Goal: Task Accomplishment & Management: Manage account settings

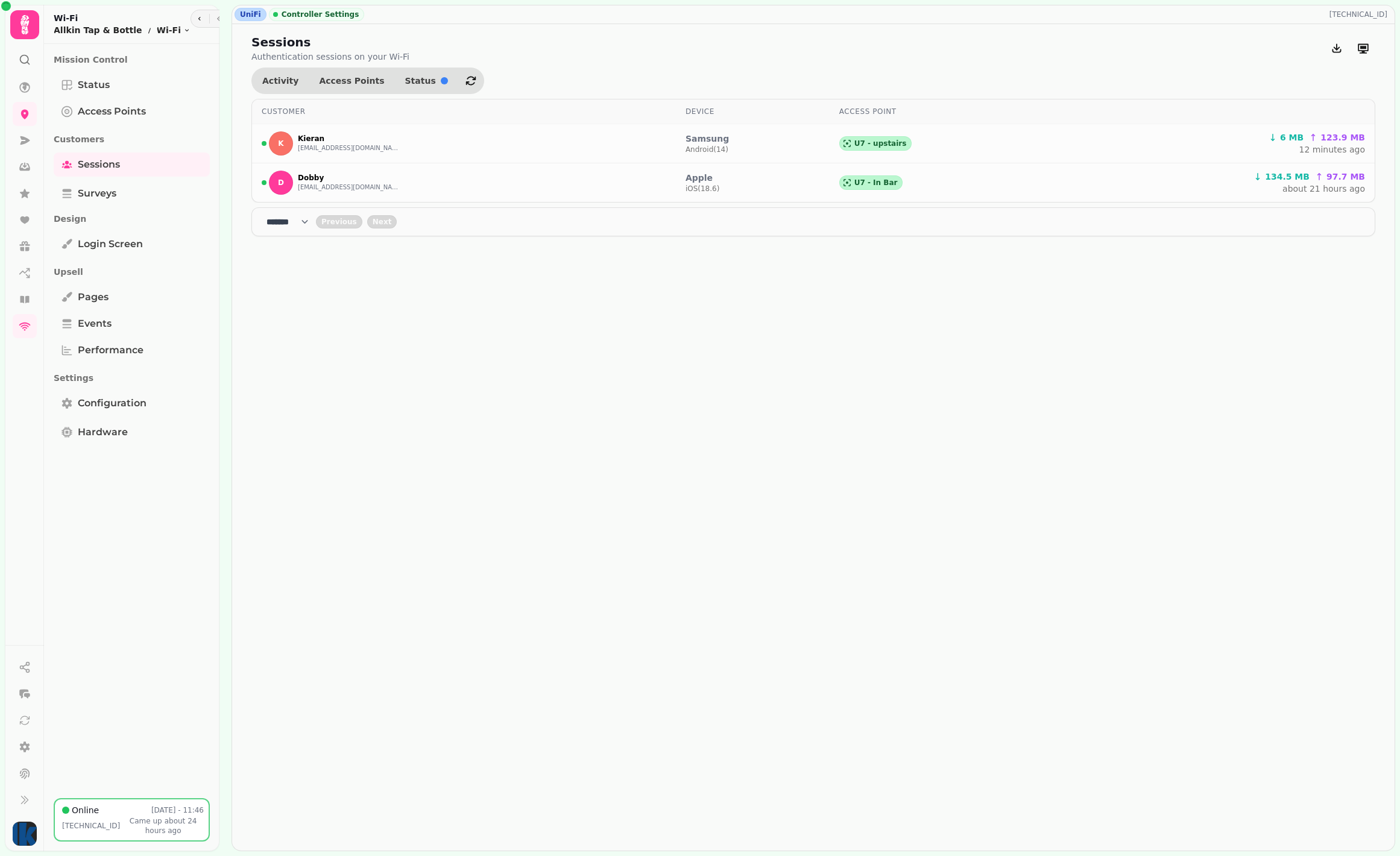
select select "**"
click at [27, 24] on icon at bounding box center [25, 25] width 8 height 19
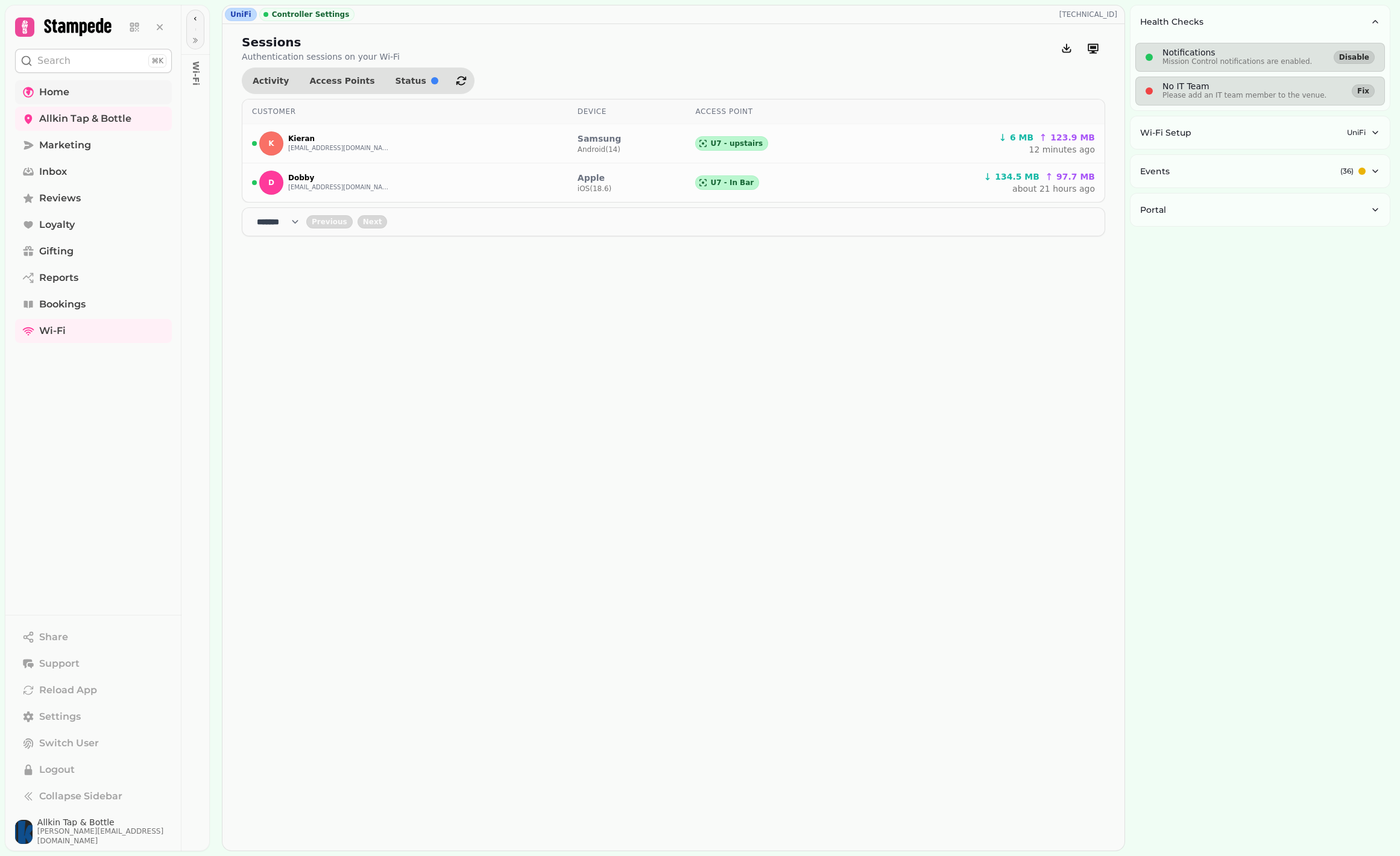
click at [49, 89] on span "Home" at bounding box center [55, 92] width 30 height 15
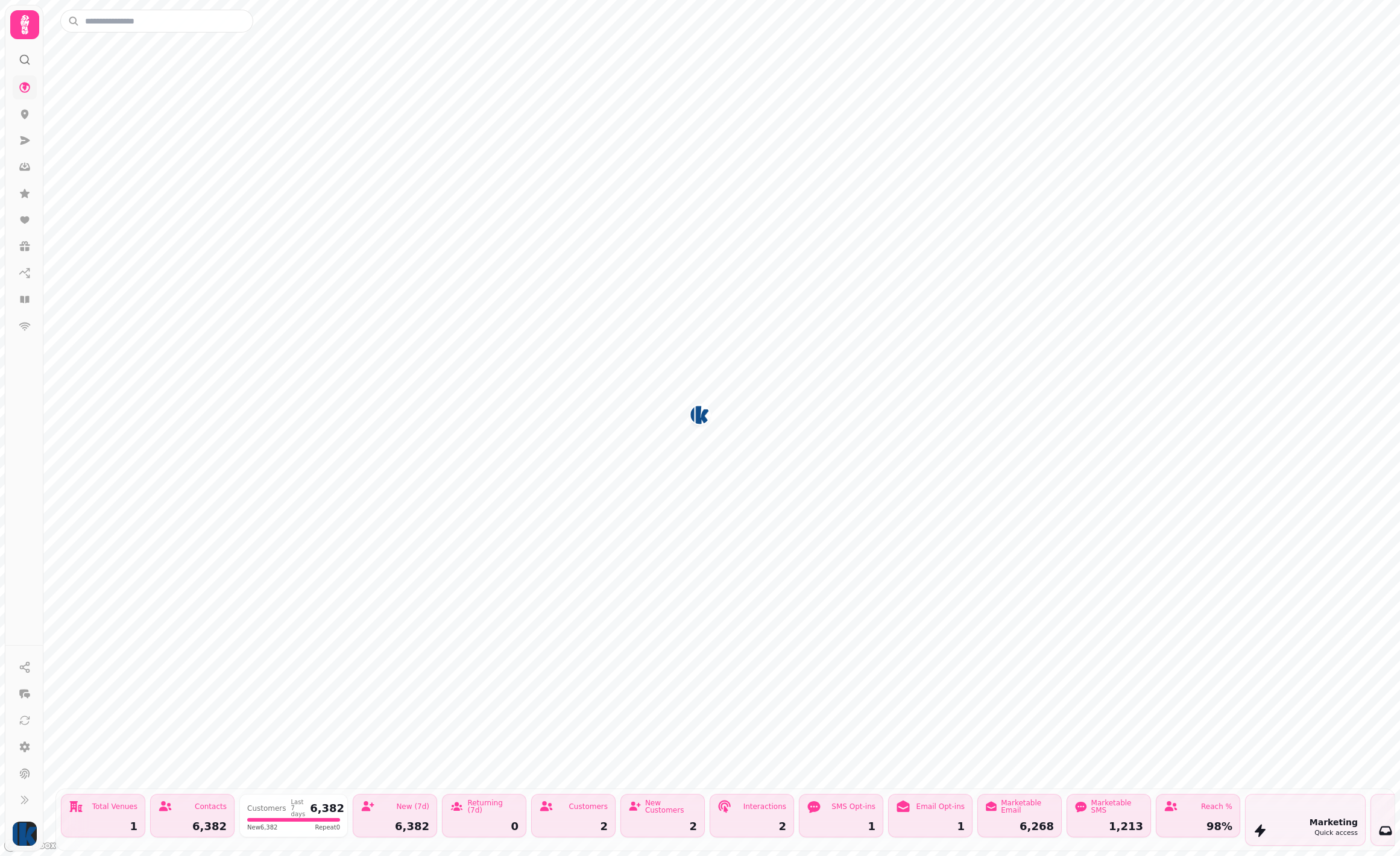
click at [13, 25] on icon at bounding box center [25, 25] width 24 height 24
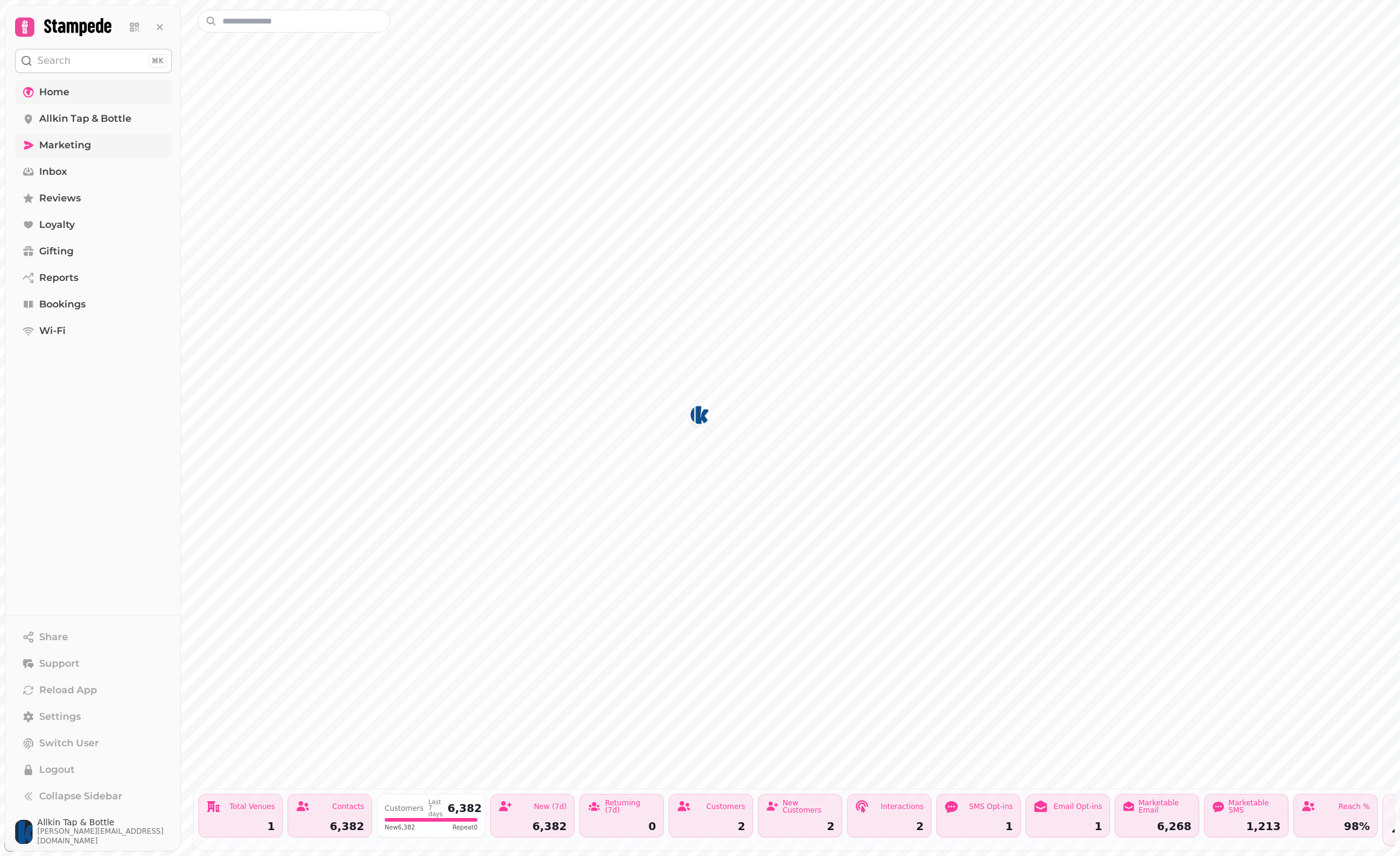
click at [70, 140] on span "Marketing" at bounding box center [65, 146] width 52 height 15
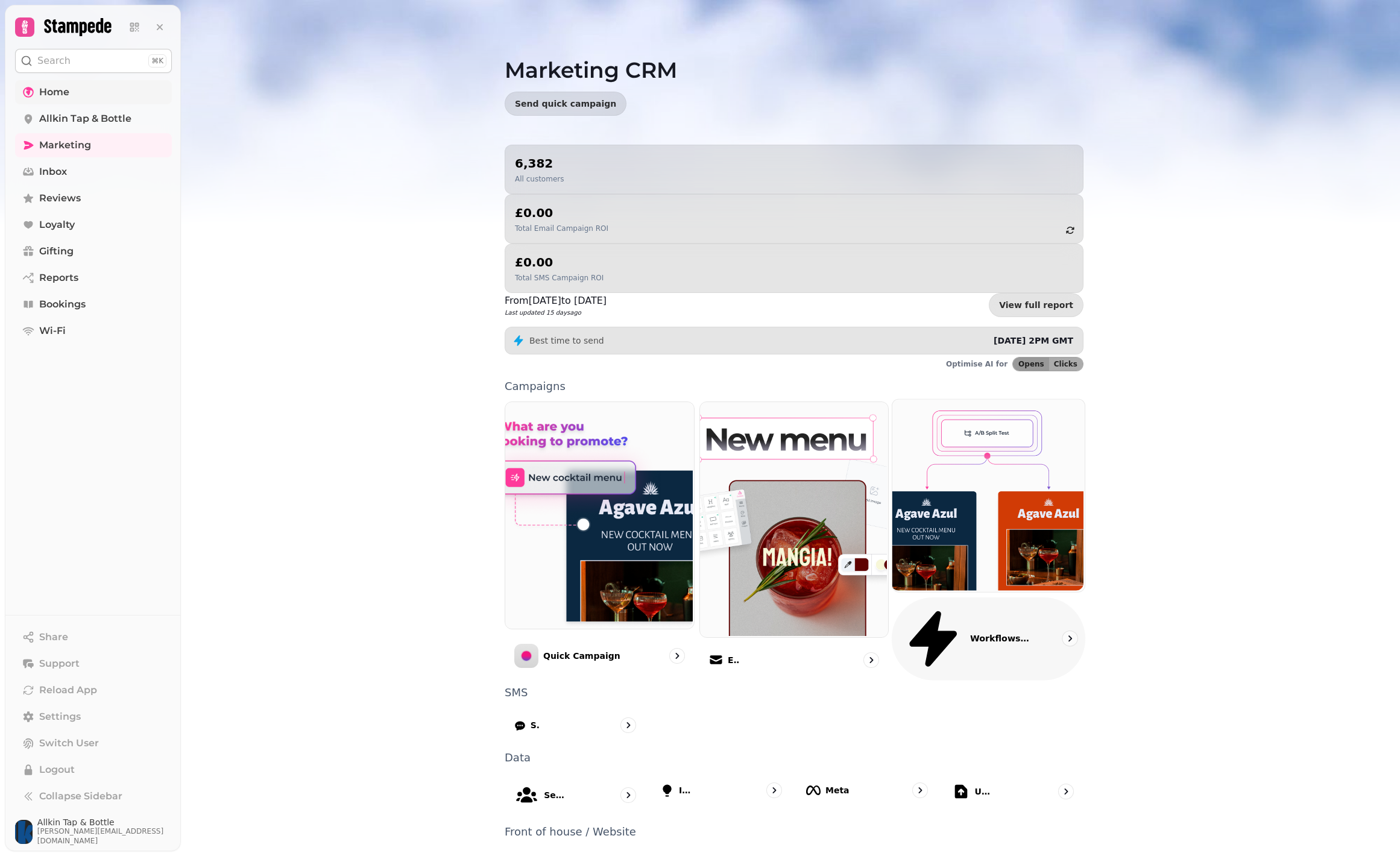
click at [1071, 636] on icon "go to" at bounding box center [1070, 639] width 4 height 6
click at [560, 789] on p "Segments" at bounding box center [555, 795] width 23 height 12
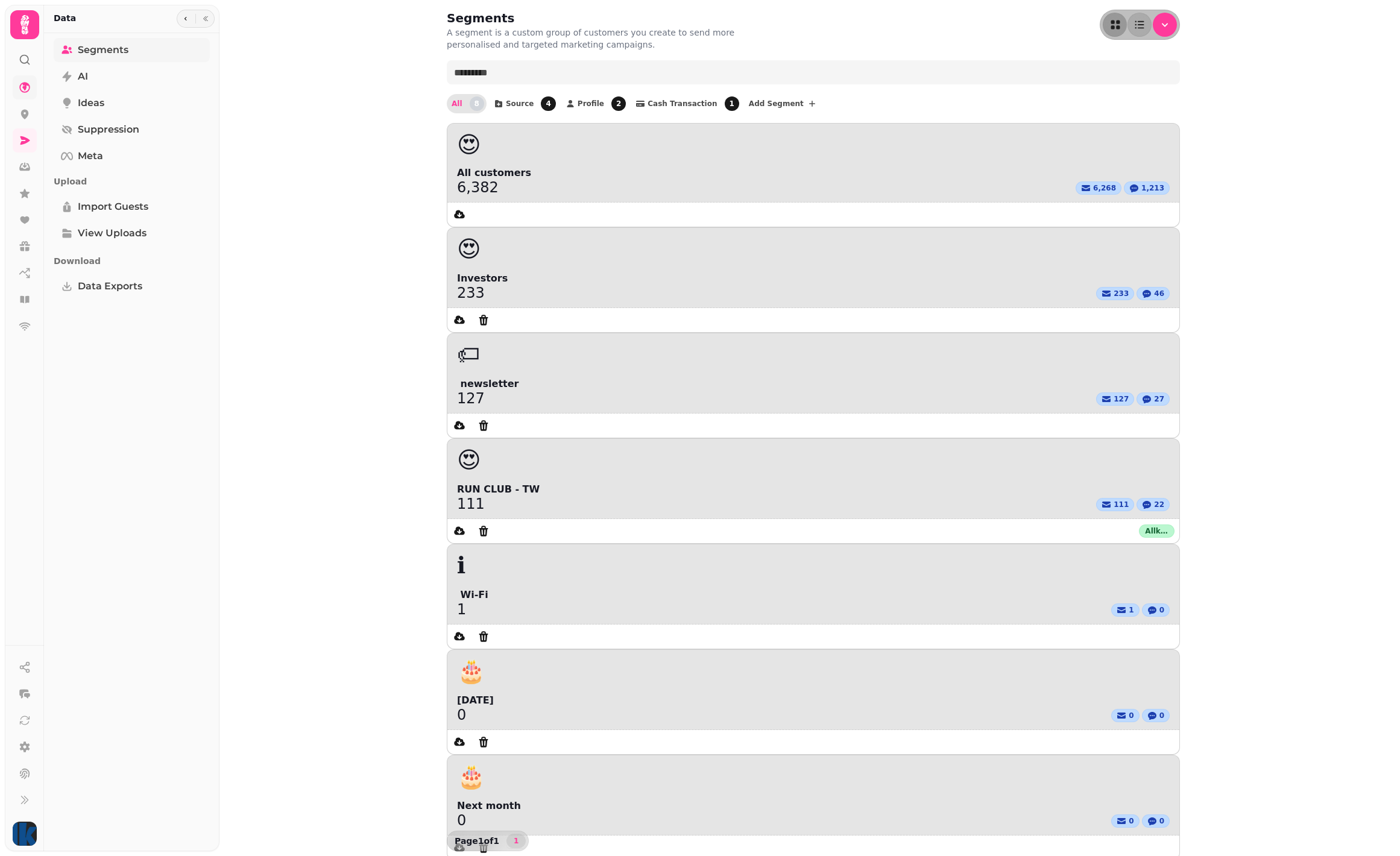
click at [99, 57] on link "Segments" at bounding box center [131, 50] width 156 height 24
click at [510, 103] on span "Source" at bounding box center [520, 104] width 29 height 7
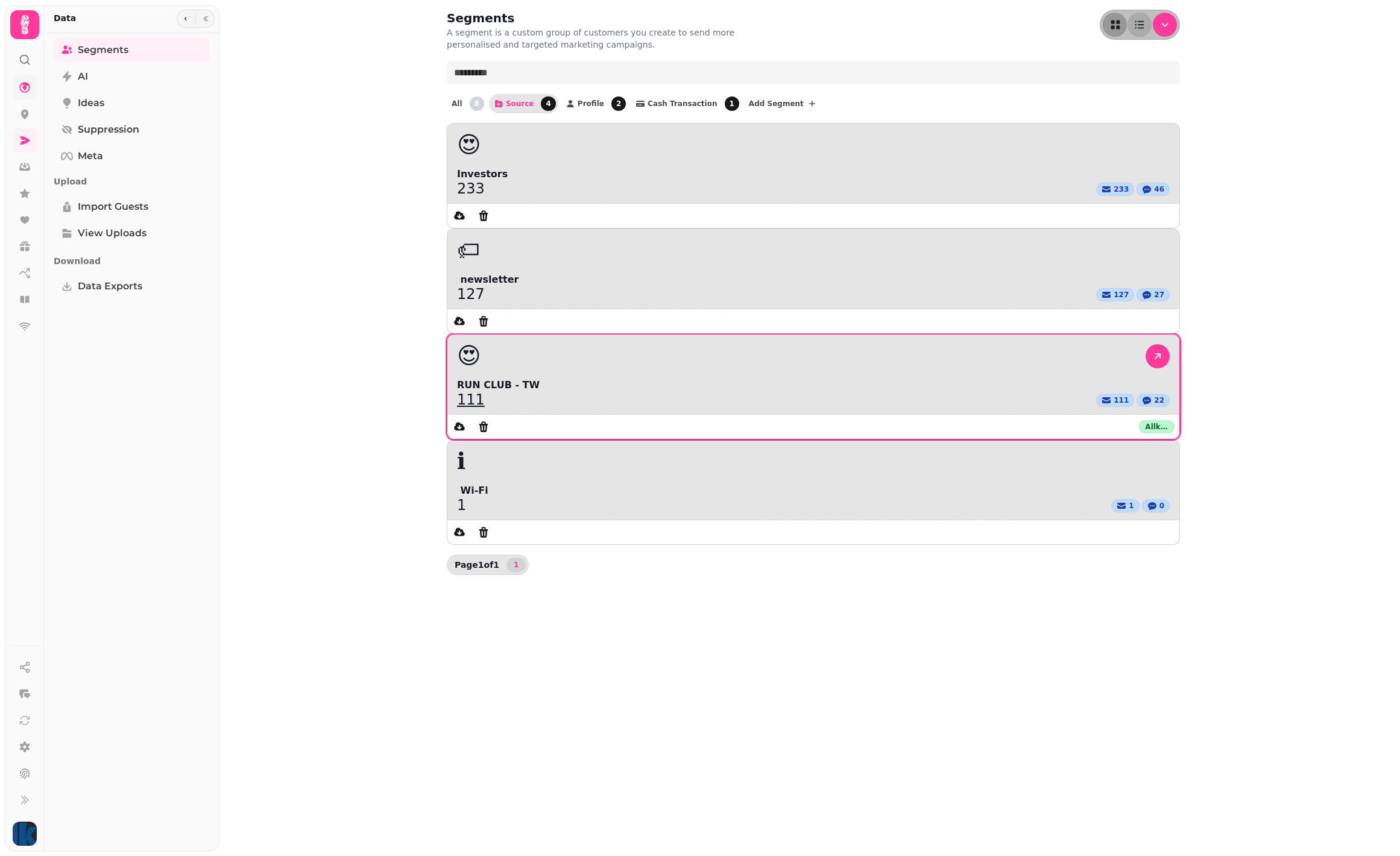
click at [880, 393] on div "111 111 22" at bounding box center [813, 400] width 713 height 15
click at [944, 345] on div "😍" at bounding box center [813, 357] width 713 height 24
click at [457, 106] on span "All" at bounding box center [457, 104] width 11 height 7
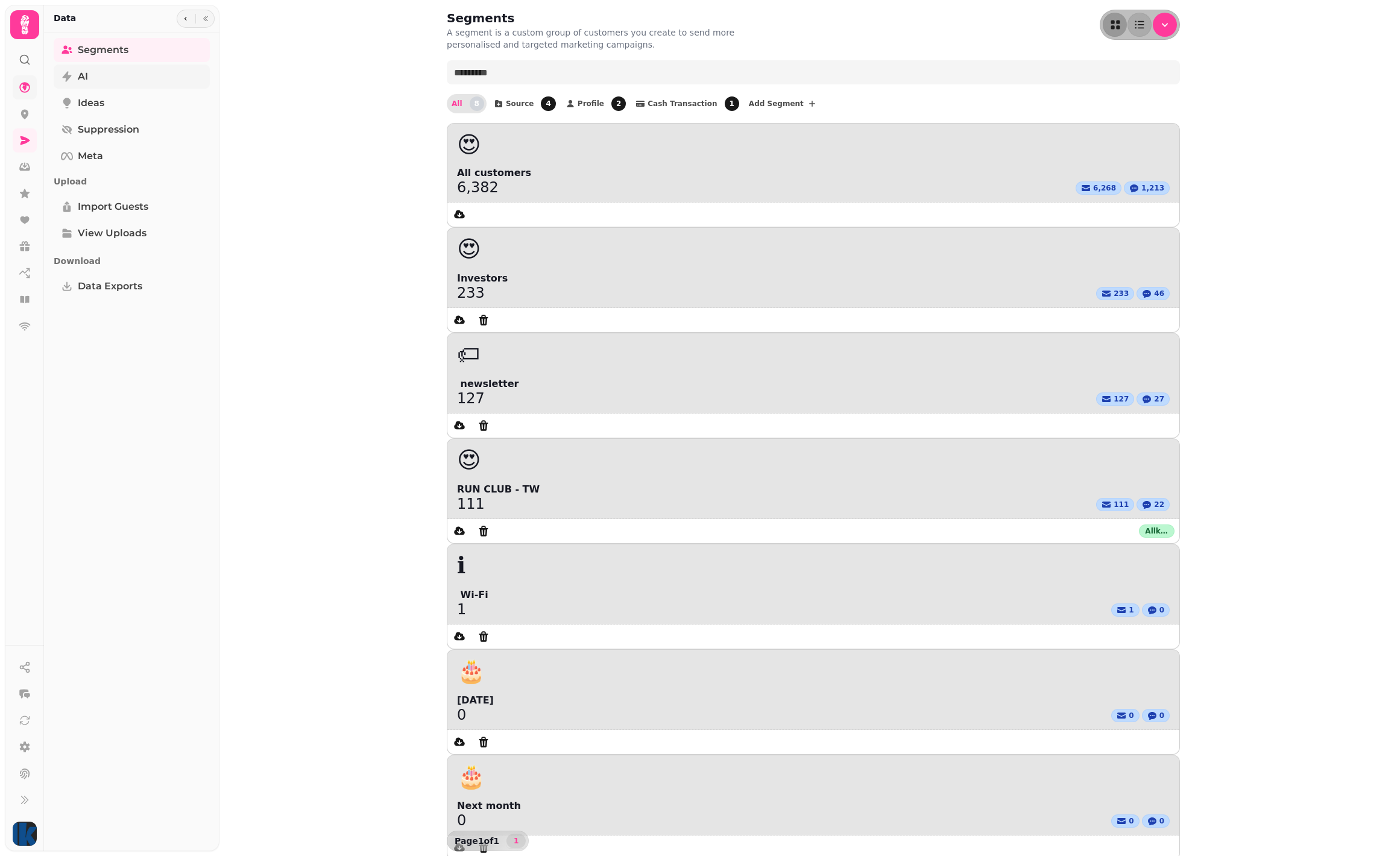
click at [81, 73] on span "AI" at bounding box center [82, 76] width 10 height 15
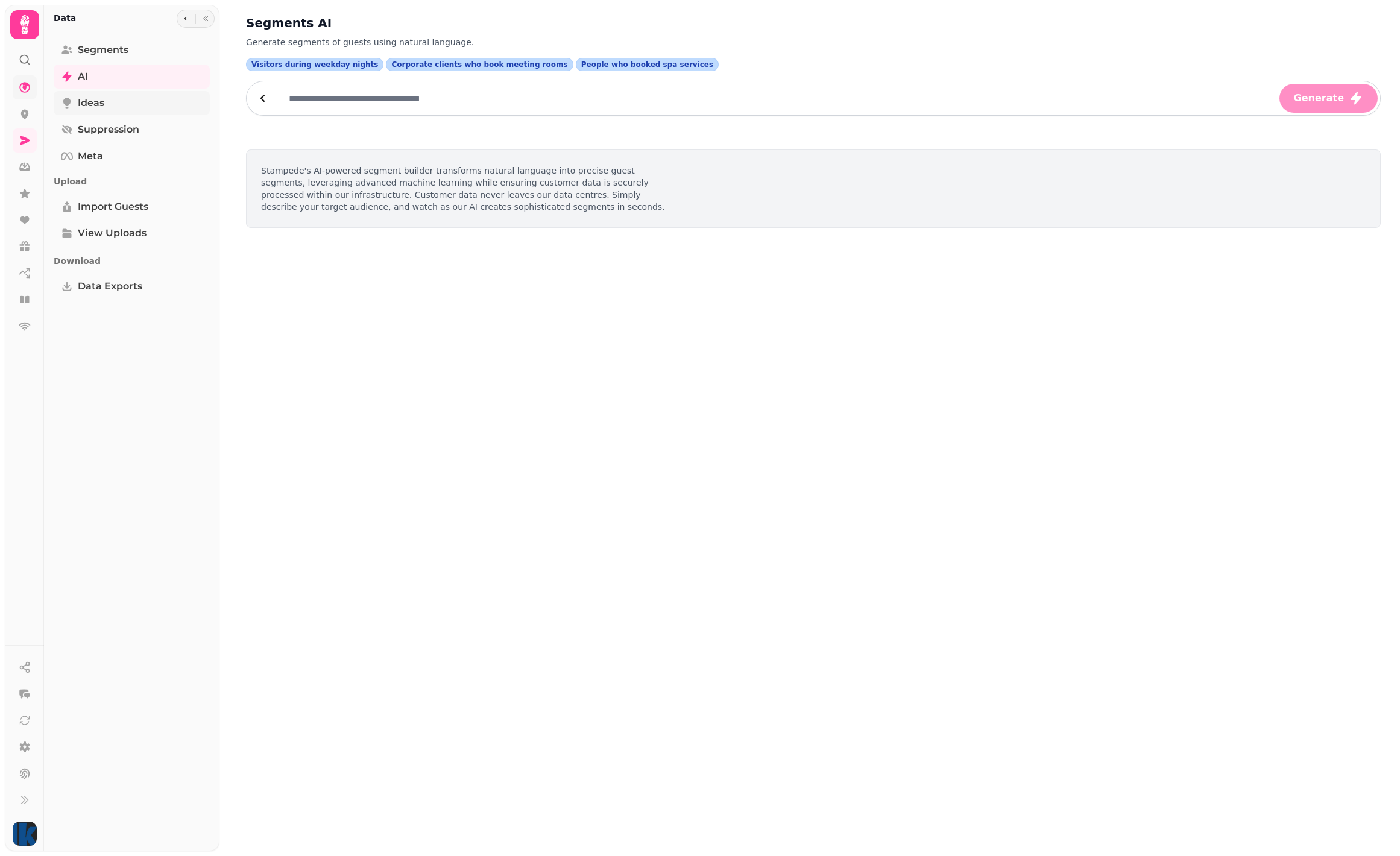
click at [111, 103] on link "Ideas" at bounding box center [131, 103] width 156 height 24
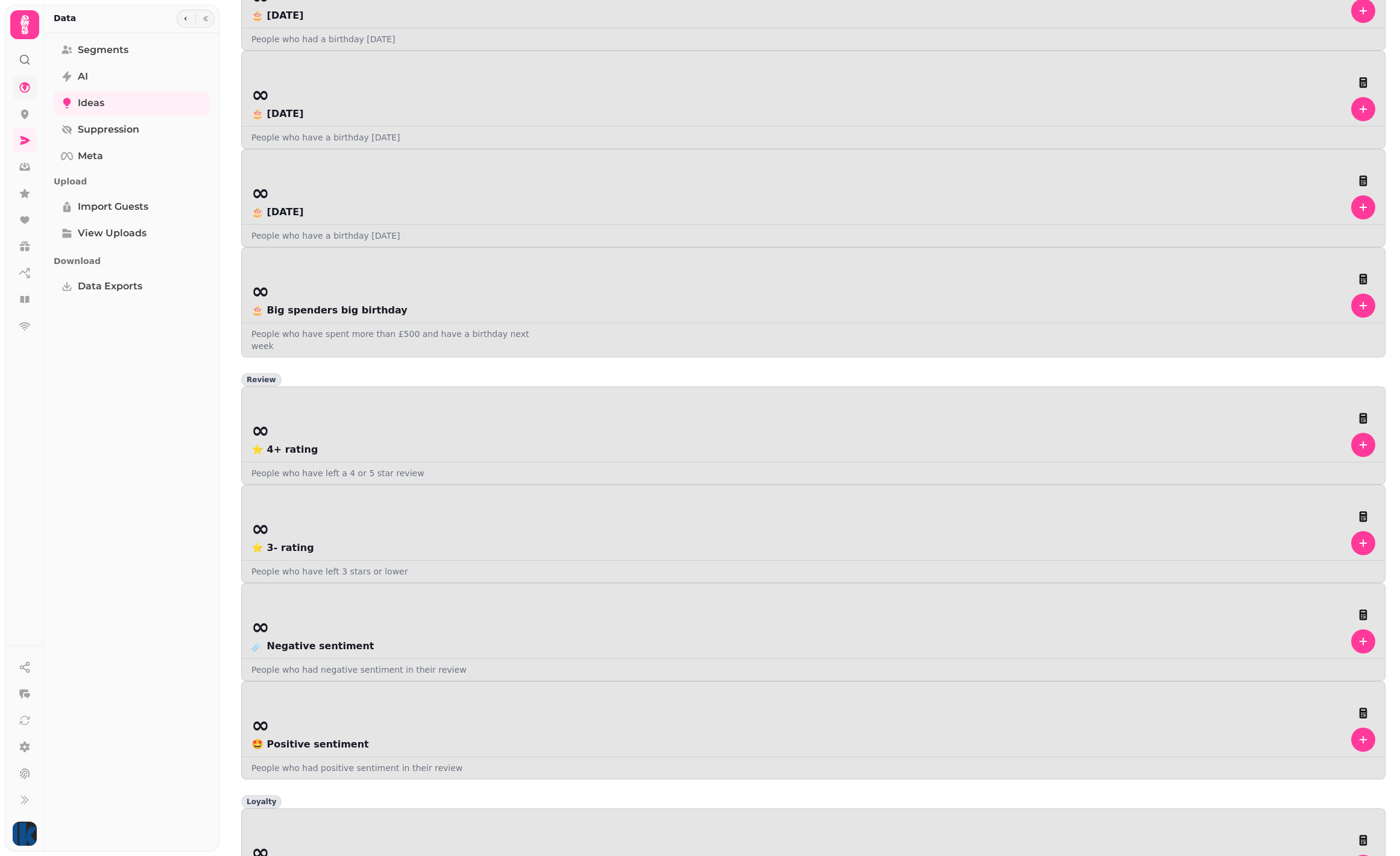
scroll to position [1410, 0]
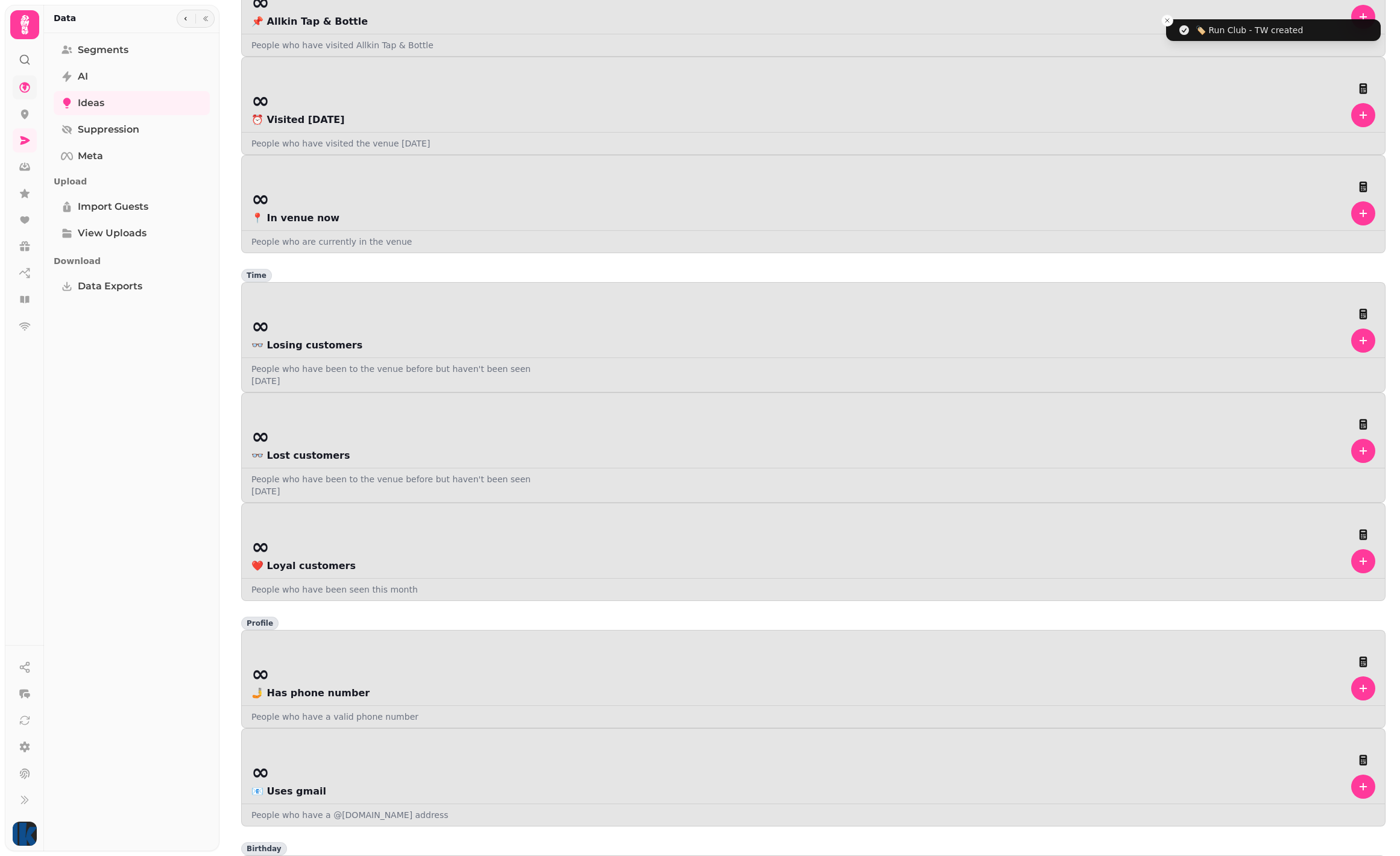
scroll to position [0, 0]
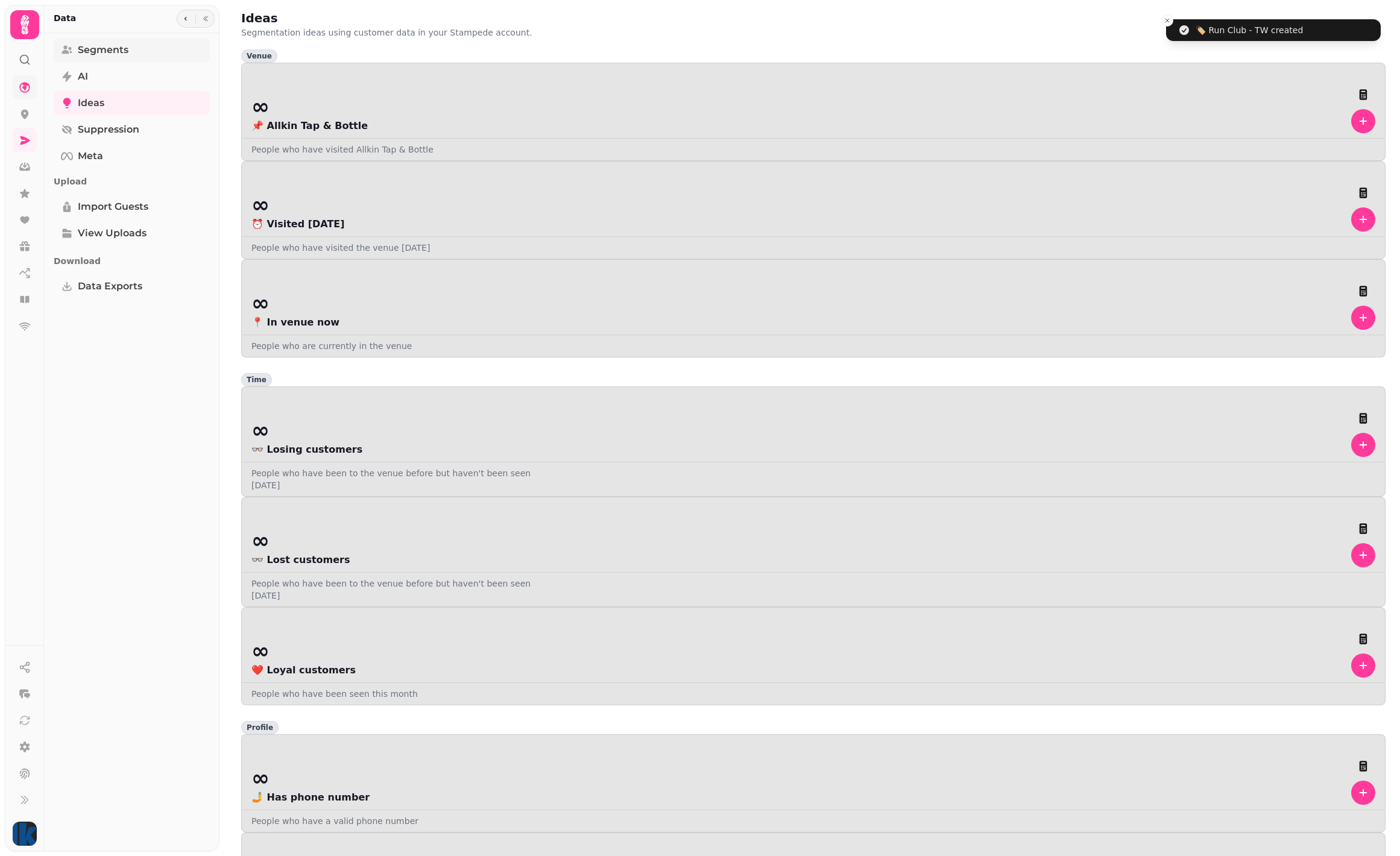
click at [125, 50] on span "Segments" at bounding box center [103, 50] width 50 height 15
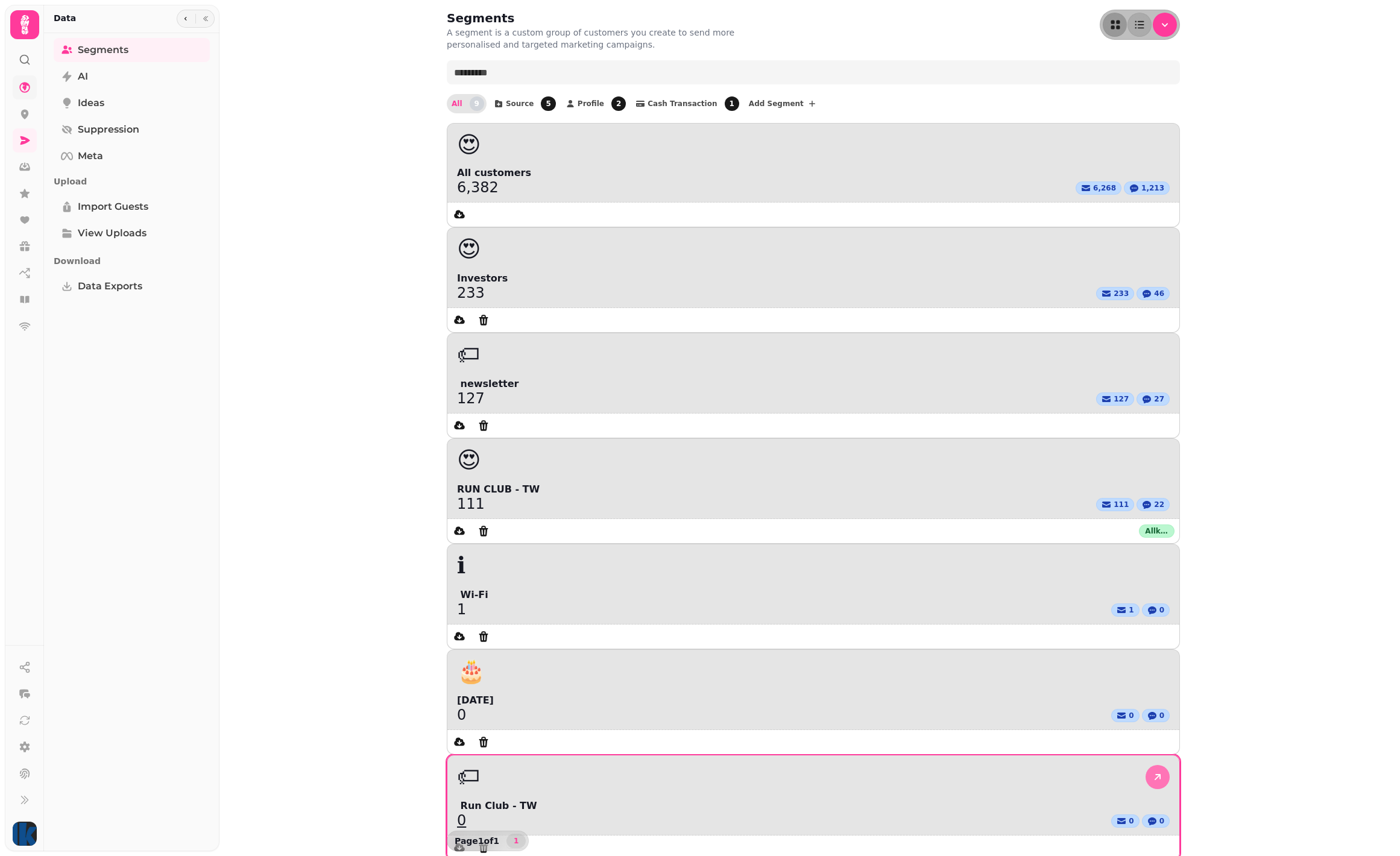
click at [1151, 771] on icon at bounding box center [1157, 777] width 12 height 12
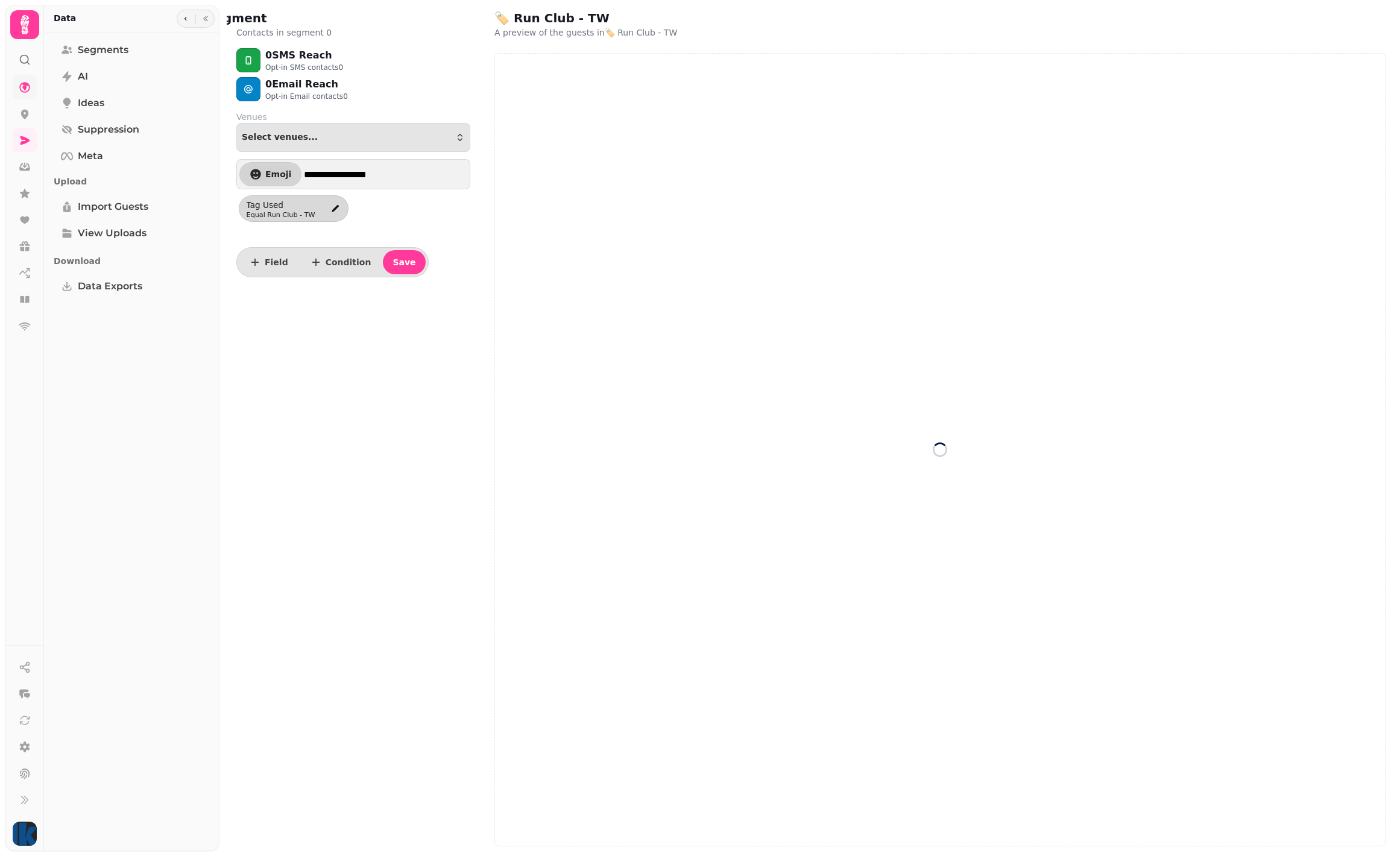
select select "**"
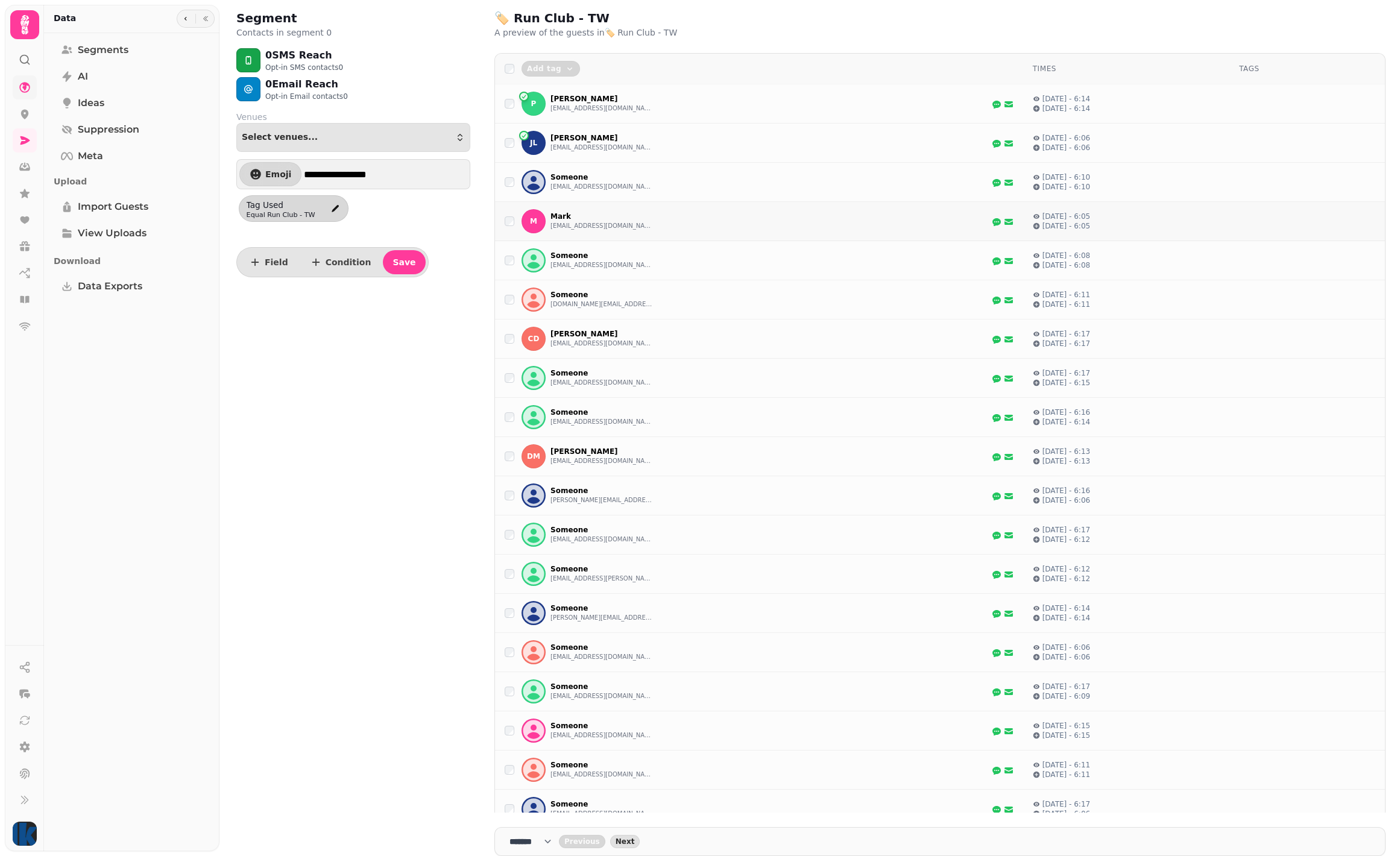
select select "**"
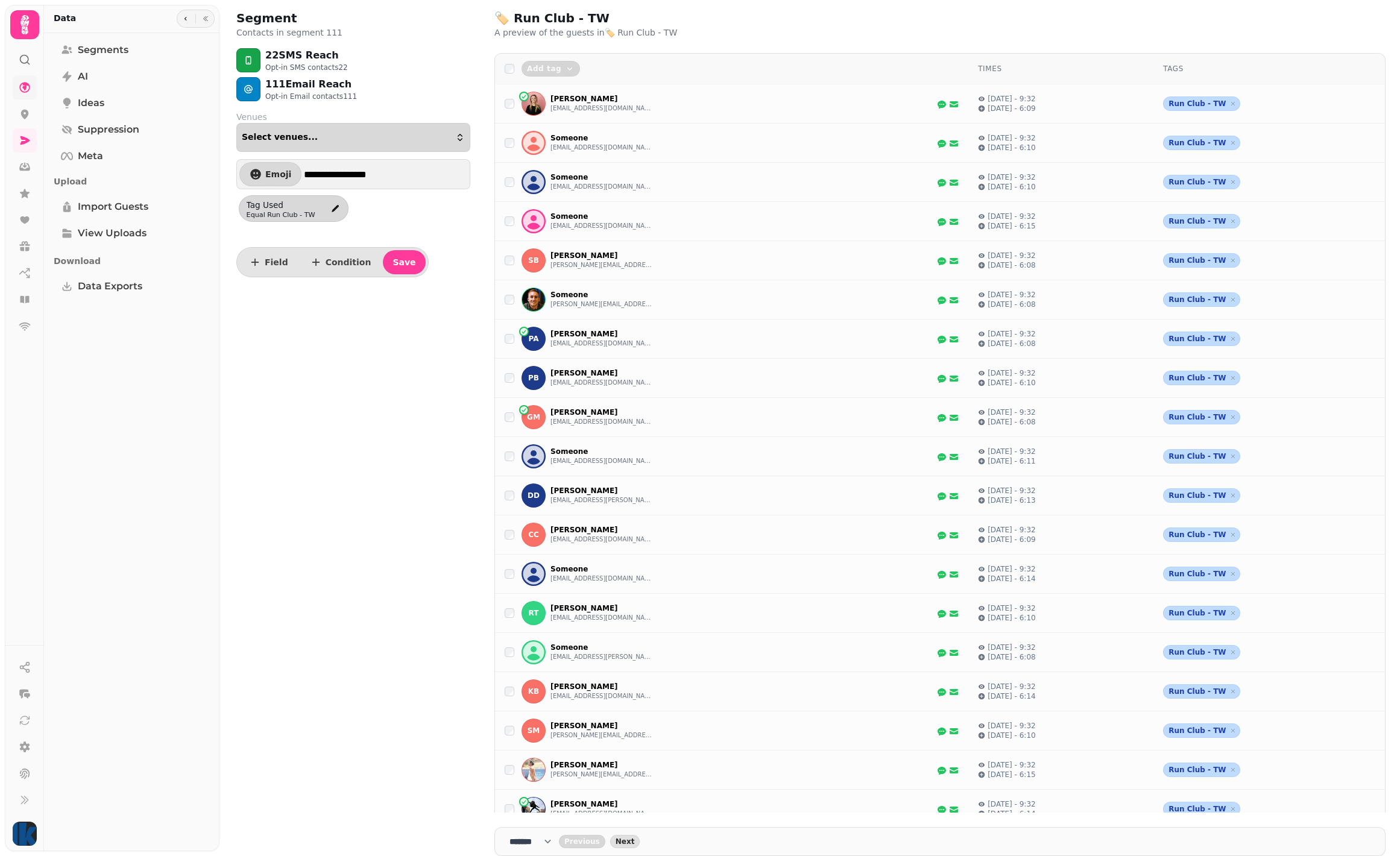
click at [434, 137] on div "Select venues..." at bounding box center [354, 138] width 223 height 10
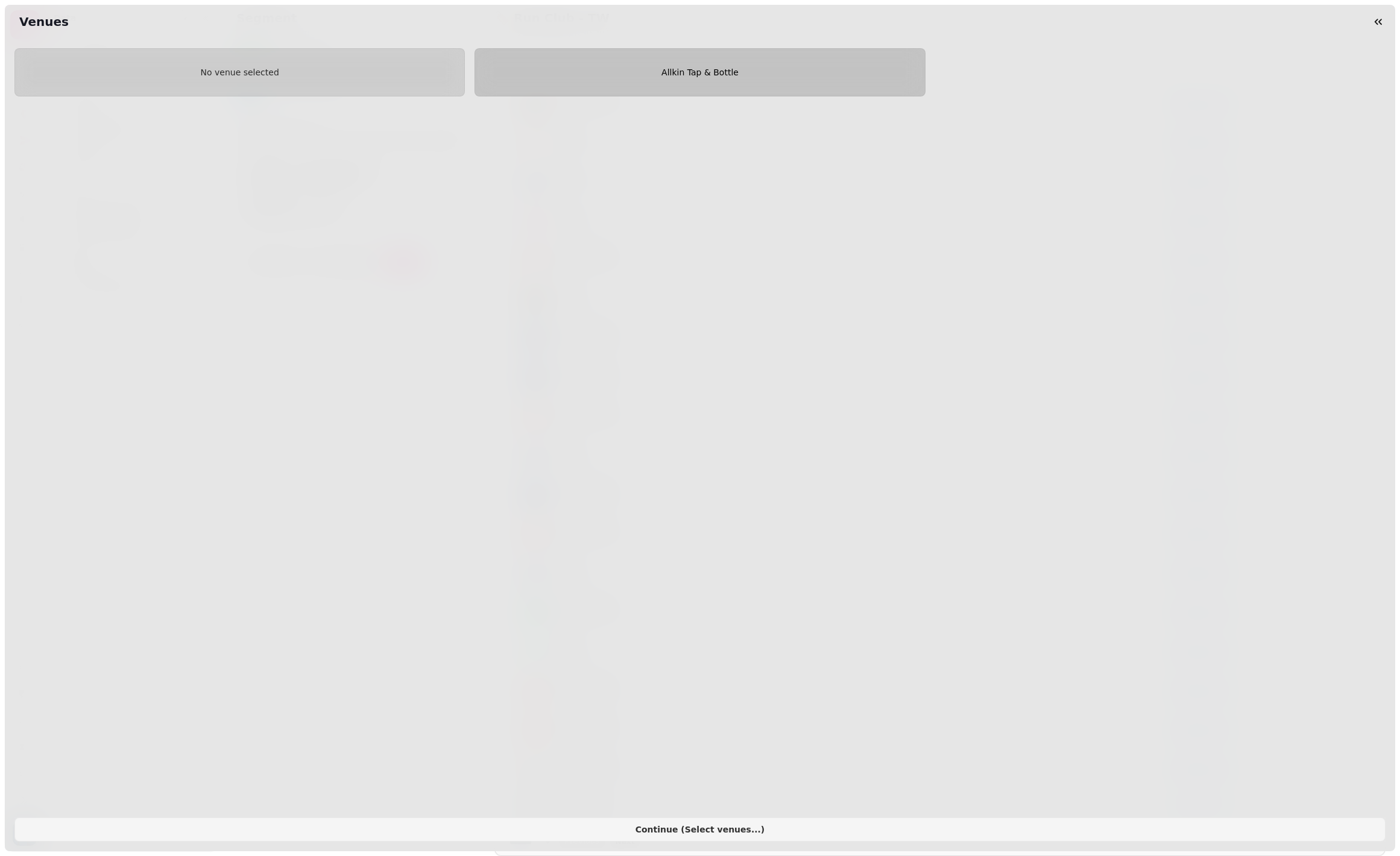
click at [556, 75] on span "Allkin Tap & Bottle" at bounding box center [699, 72] width 430 height 8
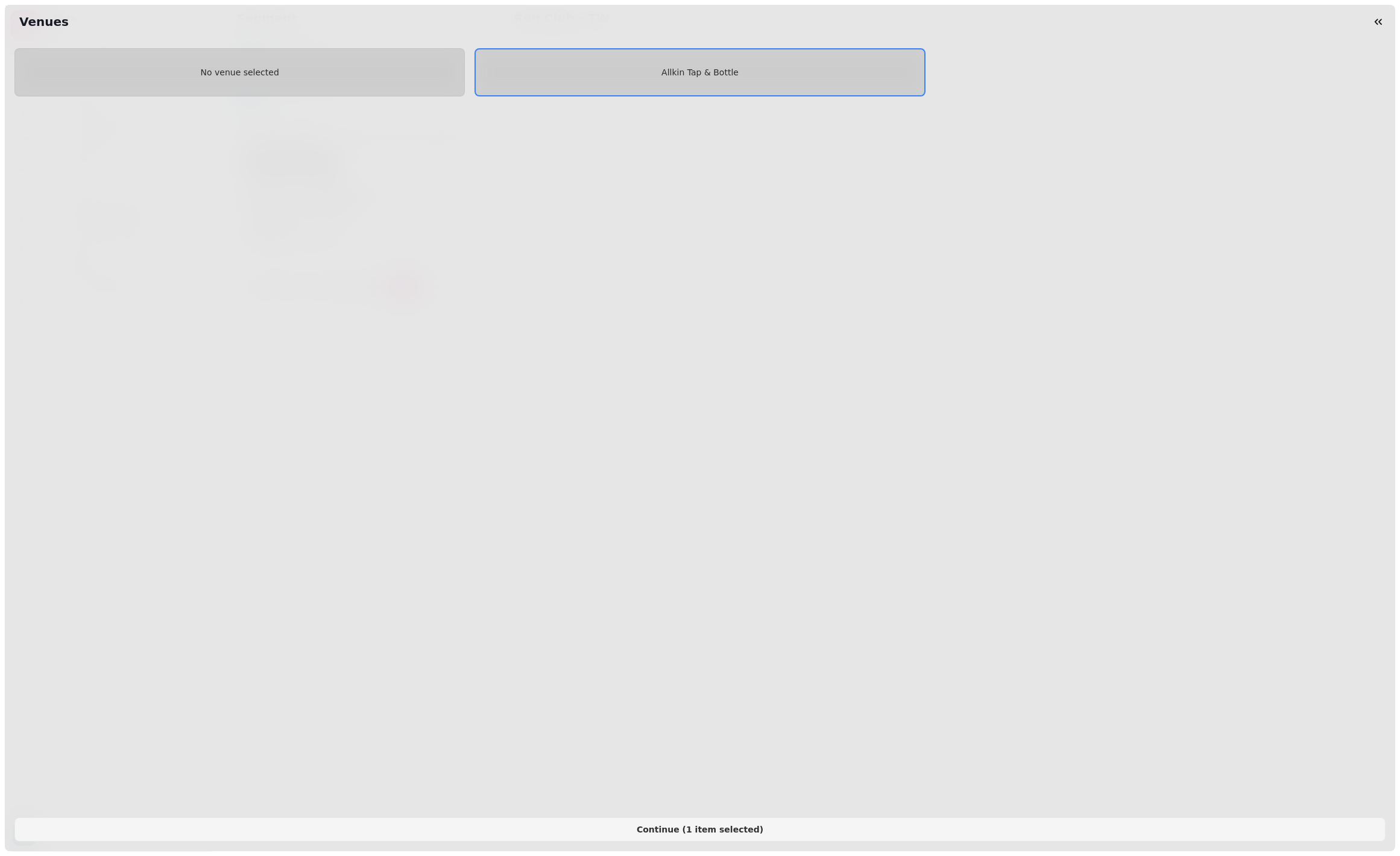
select select "**"
click at [1377, 19] on icon "button" at bounding box center [1378, 22] width 7 height 6
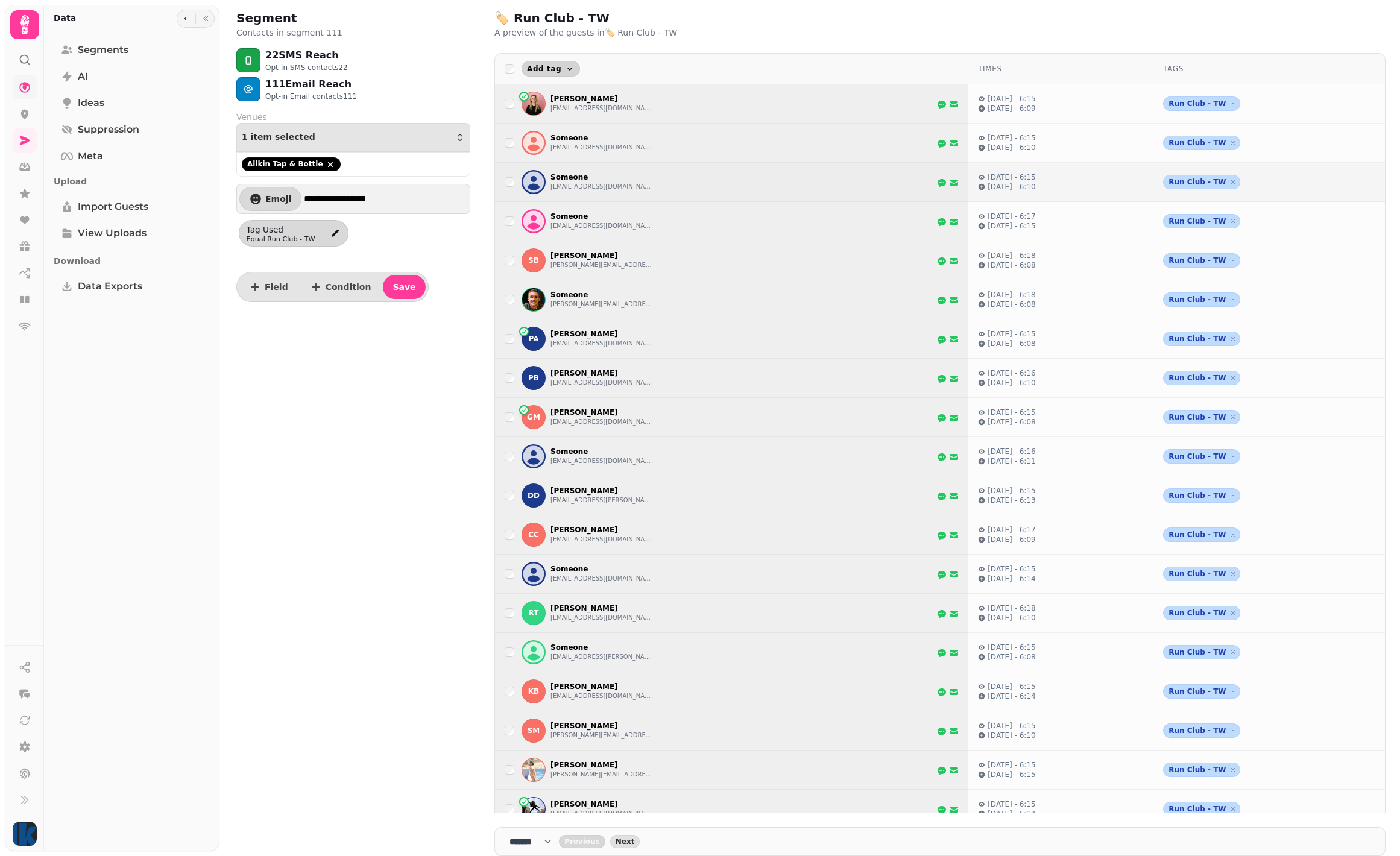
click at [558, 69] on button "Add tag" at bounding box center [551, 69] width 58 height 16
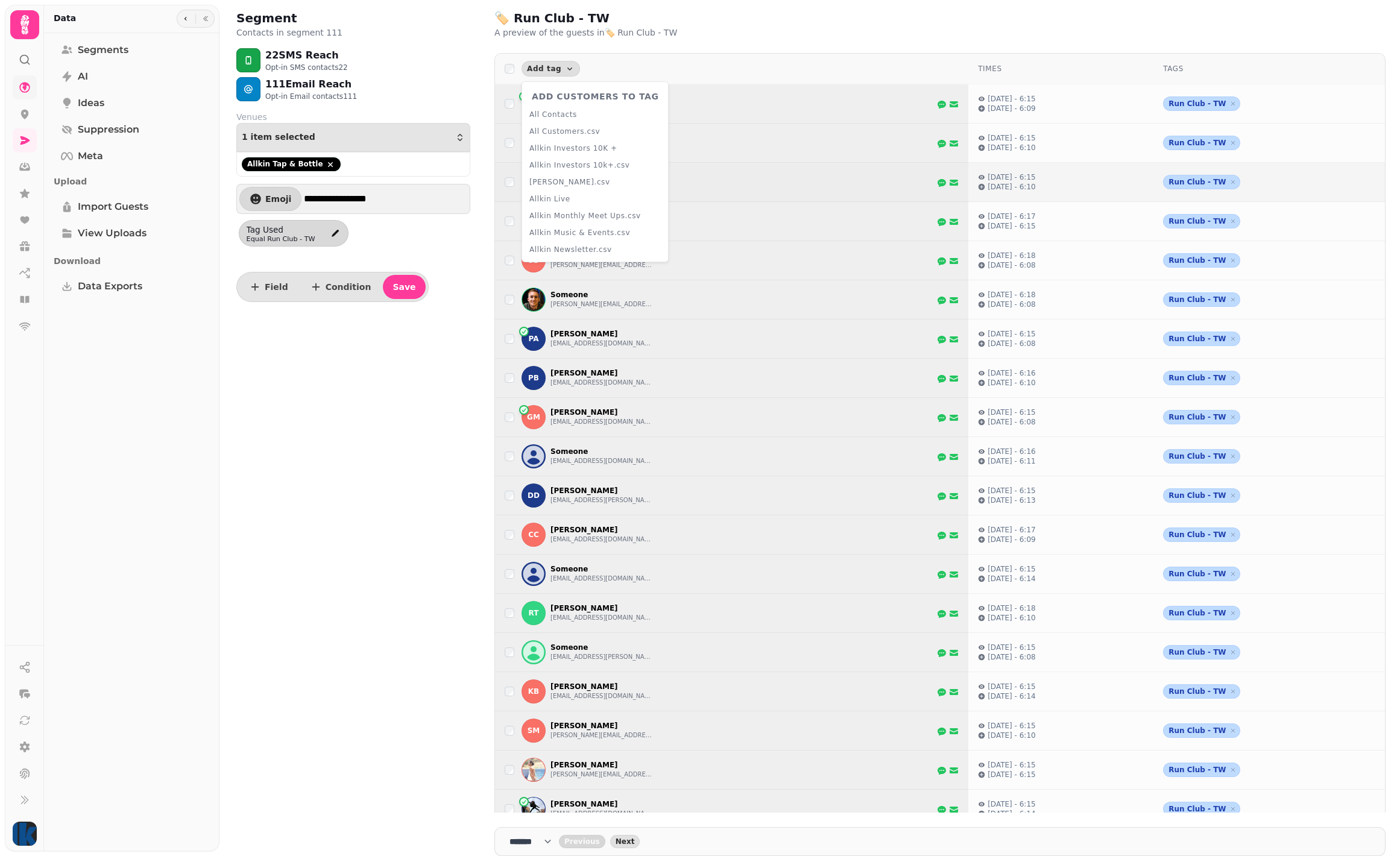
click at [602, 69] on div "Add tag Add customers to tag All Contacts All Customers.csv Allkin Investors 10…" at bounding box center [732, 69] width 454 height 16
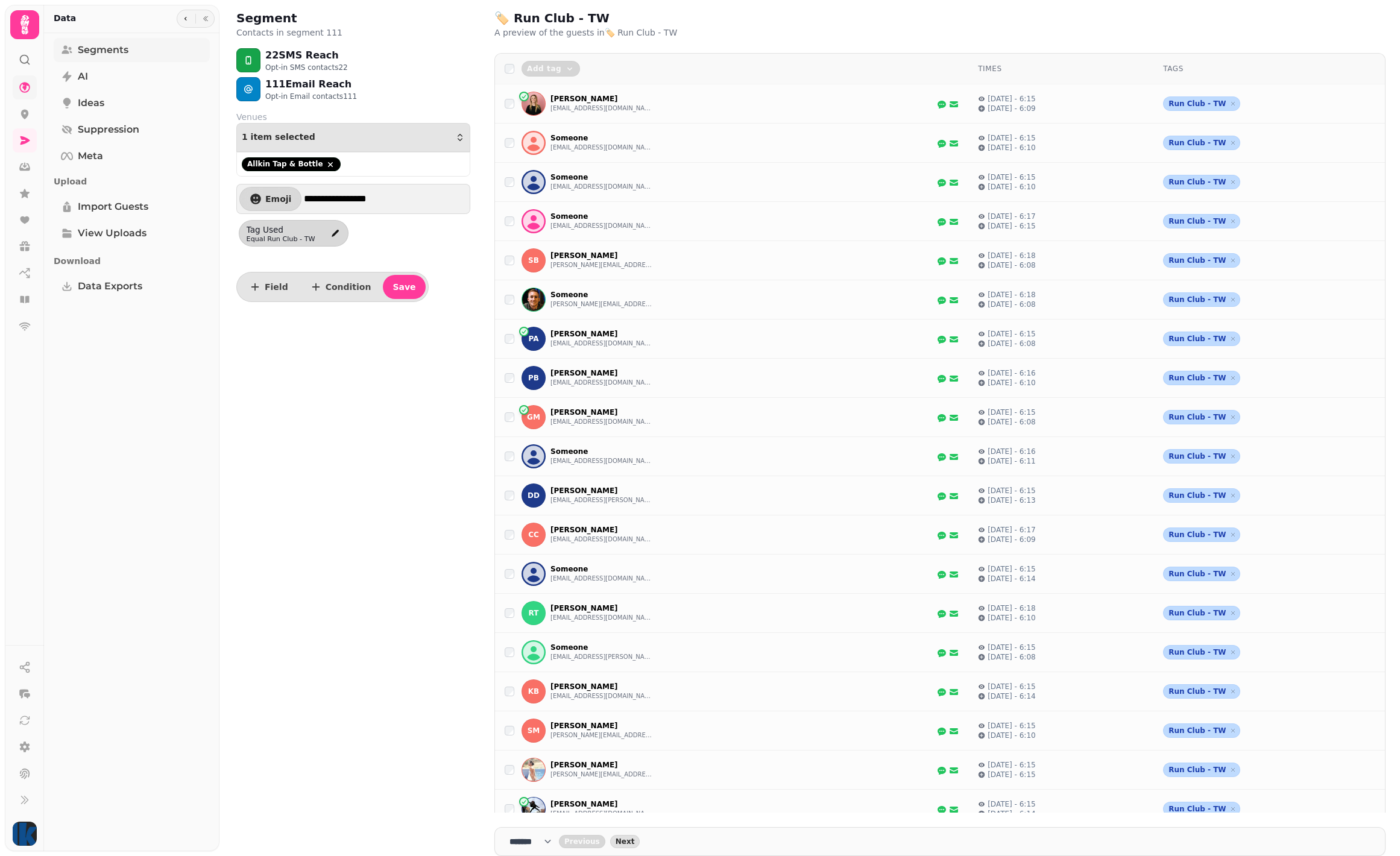
click at [124, 50] on span "Segments" at bounding box center [103, 50] width 50 height 15
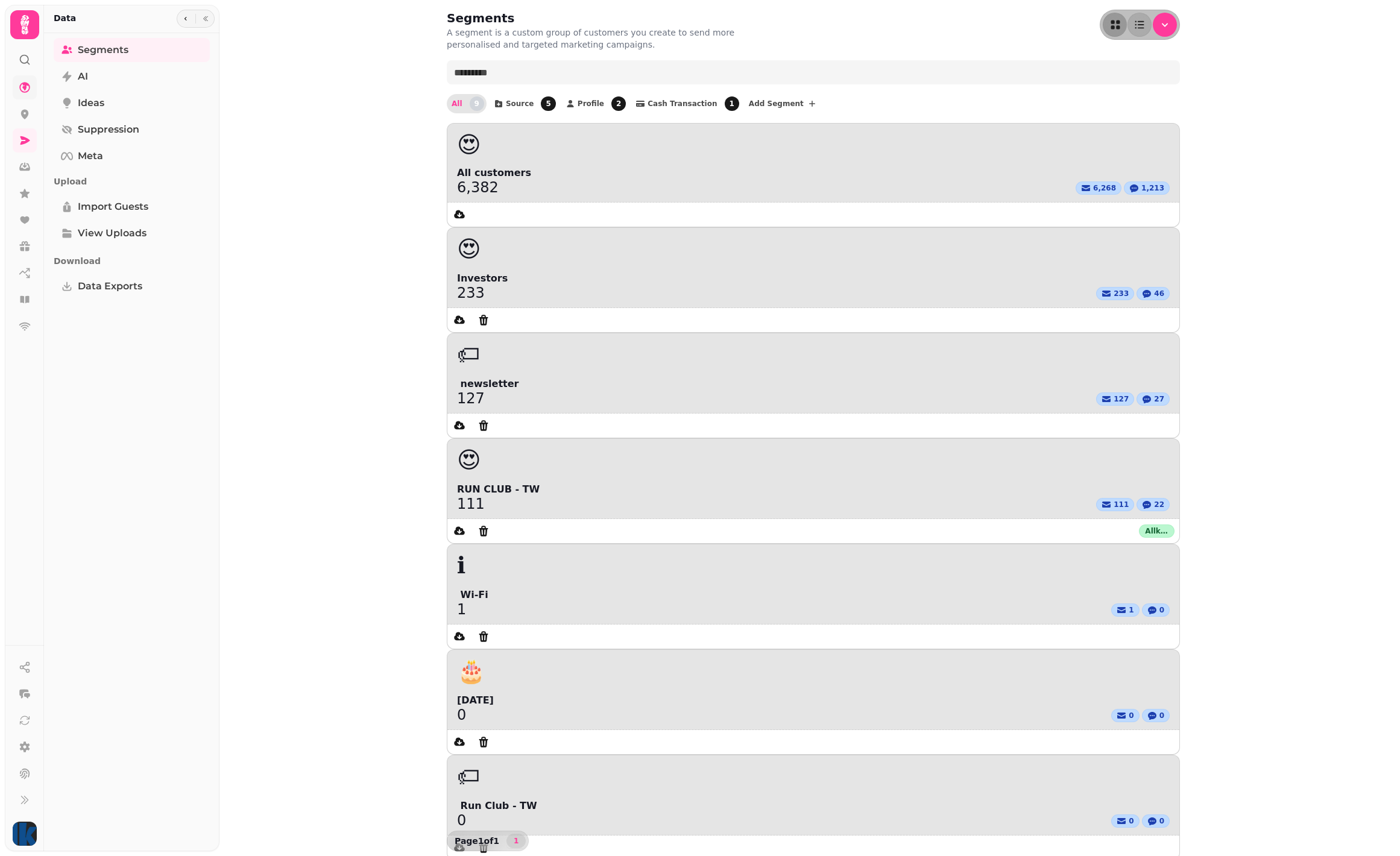
click at [25, 20] on icon at bounding box center [25, 25] width 24 height 24
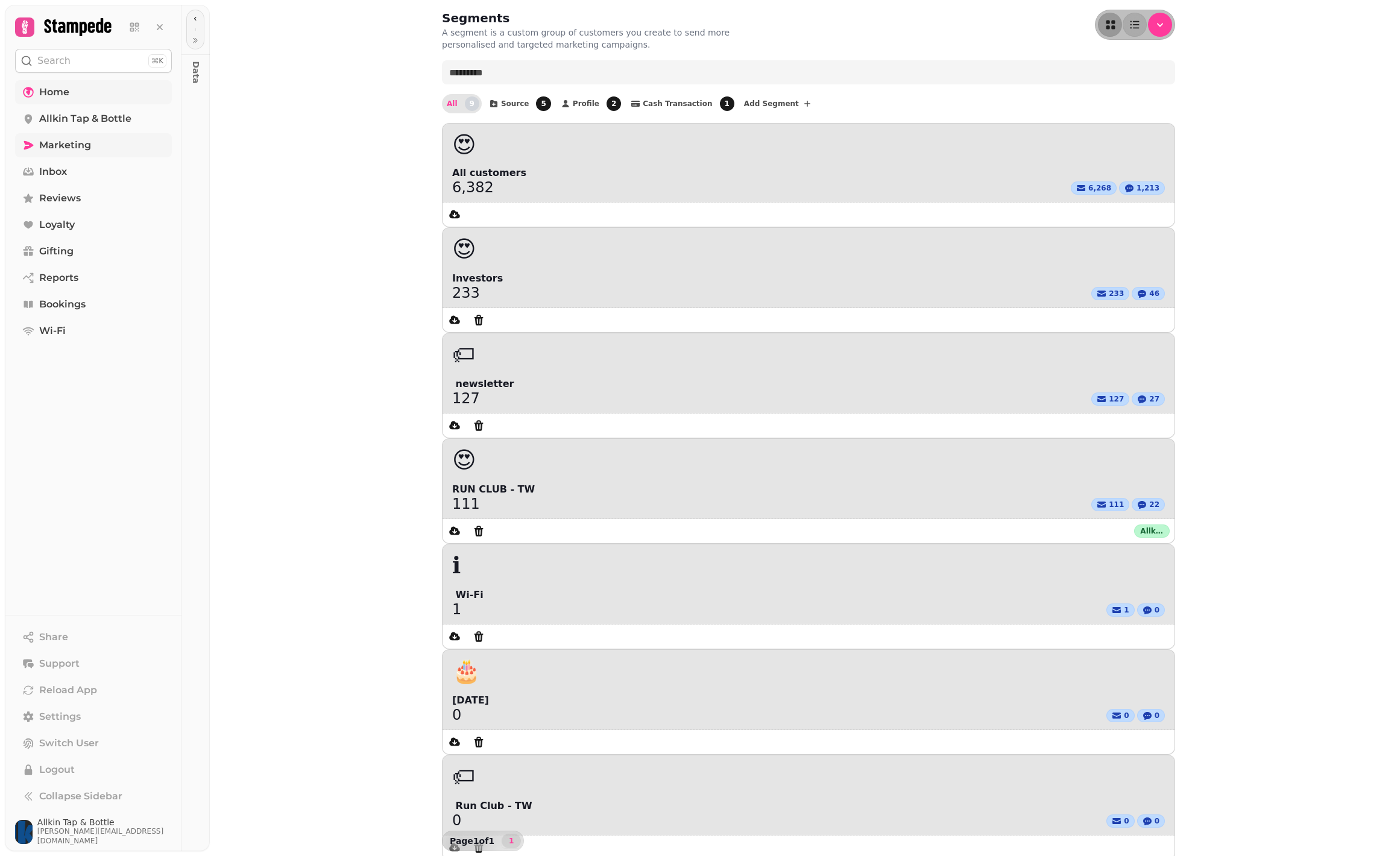
click at [80, 143] on span "Marketing" at bounding box center [65, 146] width 52 height 15
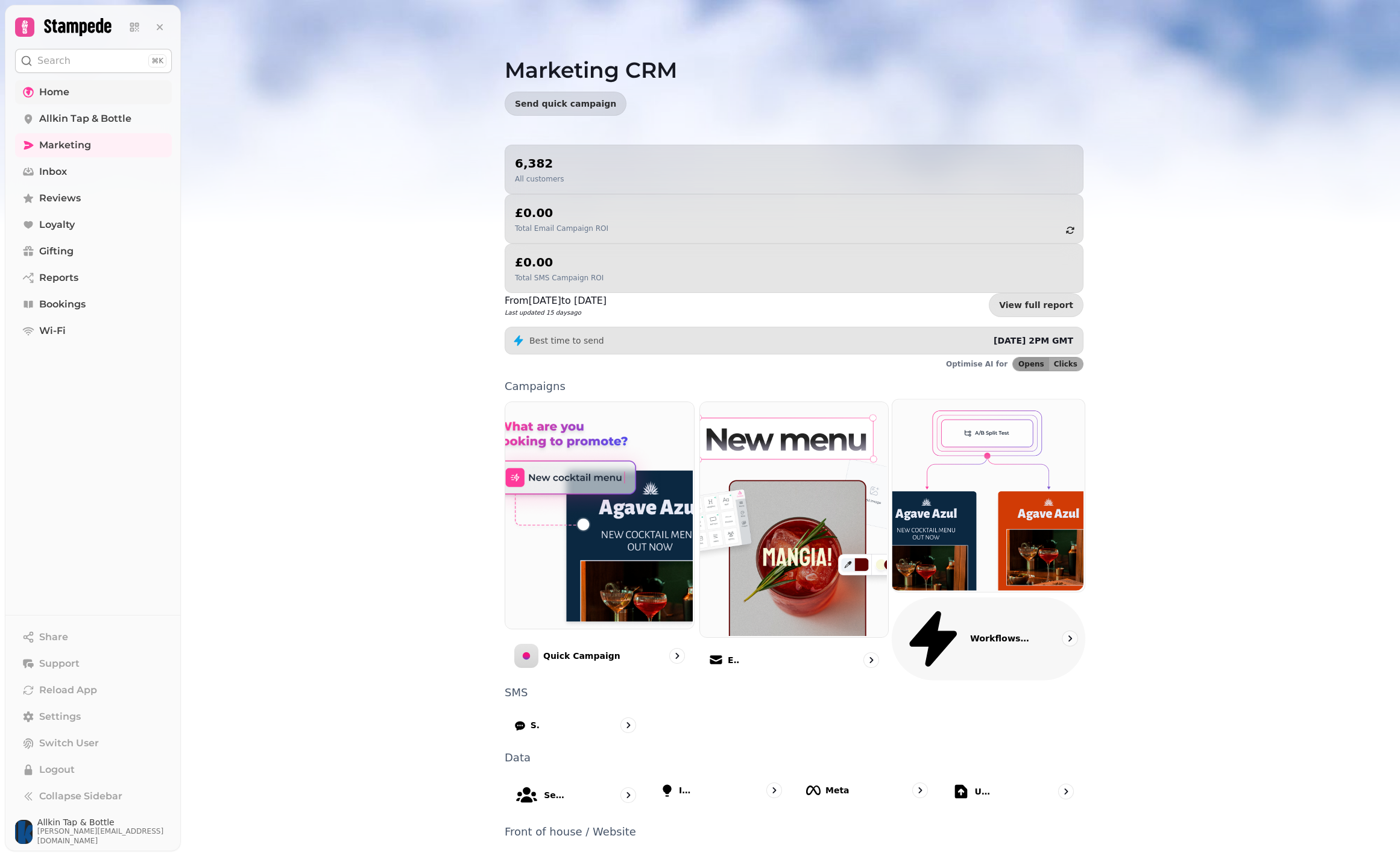
click at [991, 398] on img at bounding box center [987, 494] width 192 height 192
